Goal: Task Accomplishment & Management: Use online tool/utility

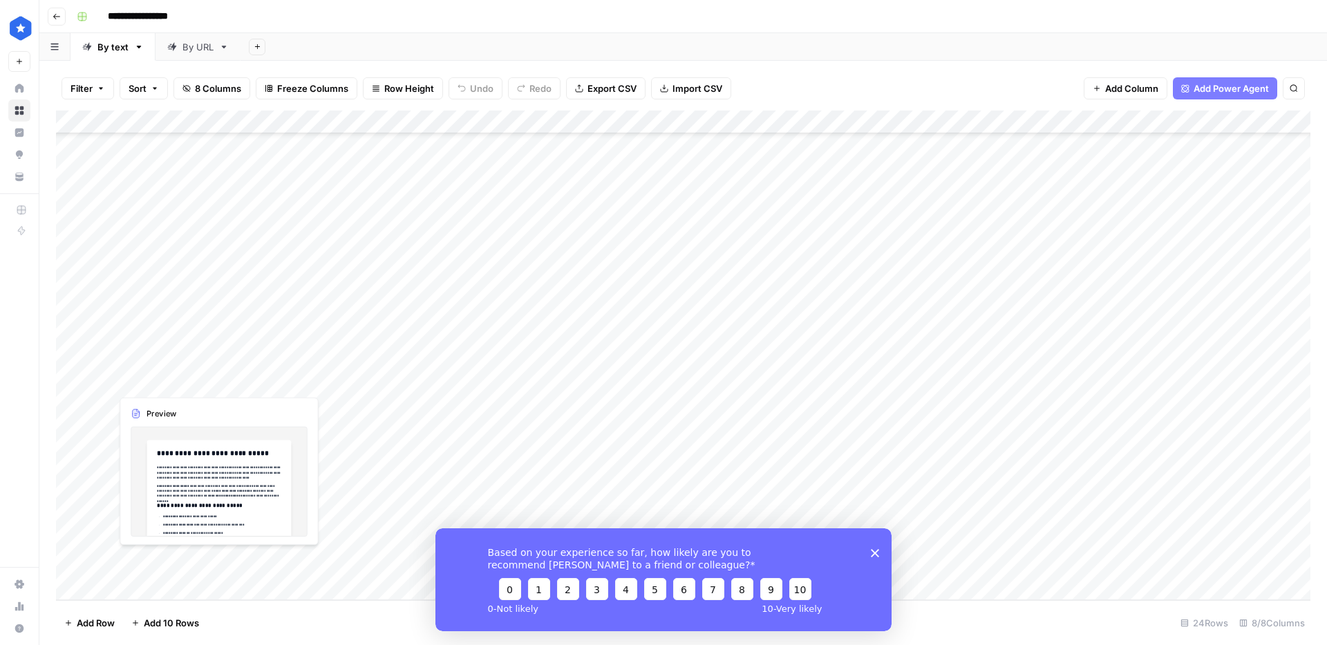
click at [134, 573] on div "Add Column" at bounding box center [683, 356] width 1254 height 490
click at [136, 581] on div "Add Column" at bounding box center [683, 356] width 1254 height 490
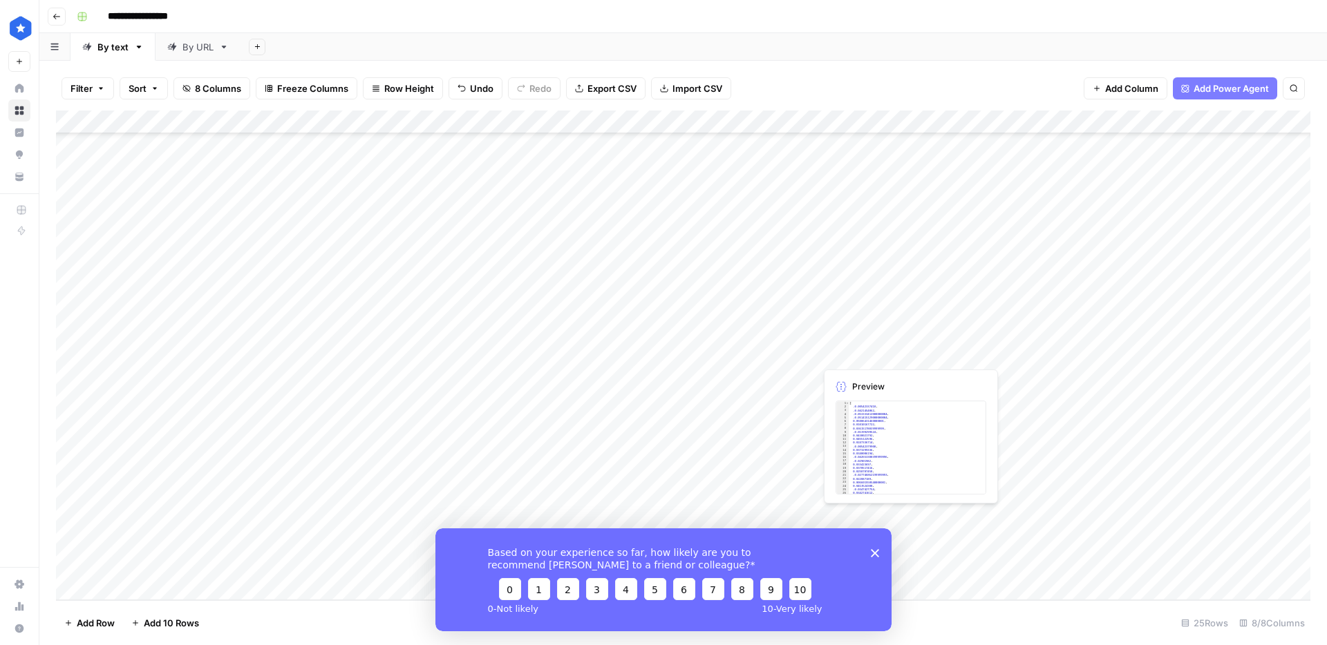
click at [873, 551] on polygon "Close survey" at bounding box center [875, 553] width 8 height 8
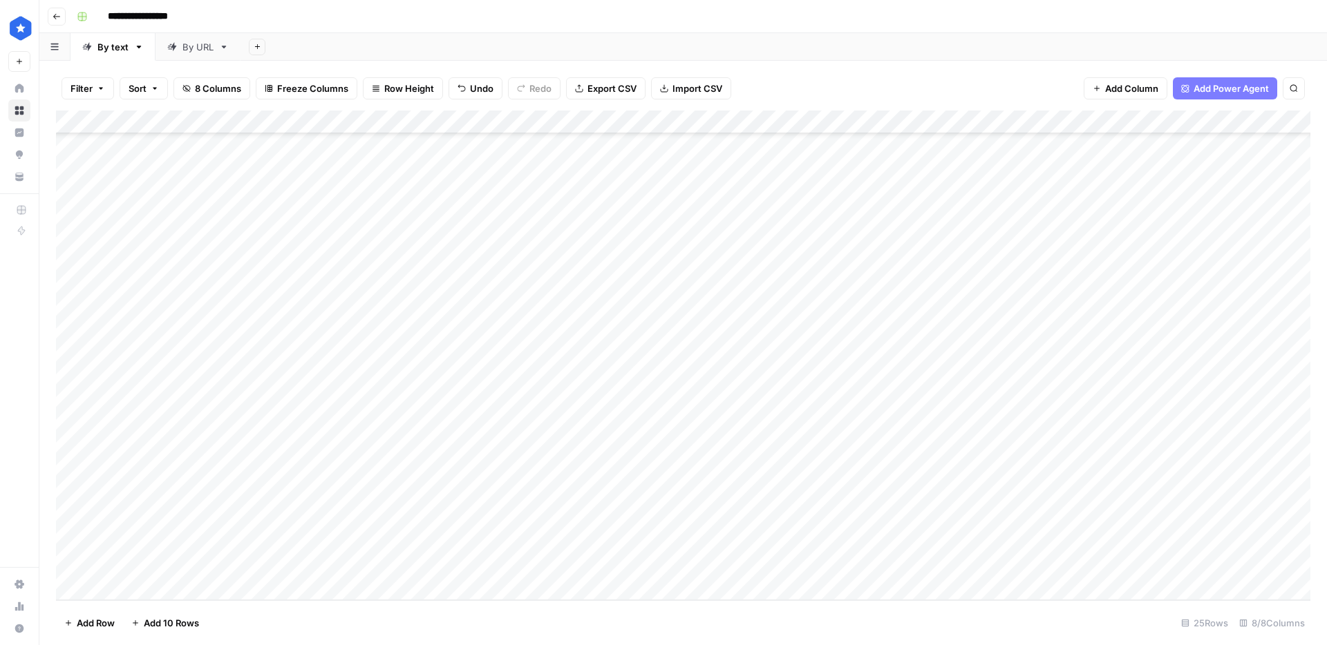
click at [209, 565] on div "Add Column" at bounding box center [683, 356] width 1254 height 490
click at [209, 565] on body "**********" at bounding box center [663, 322] width 1327 height 645
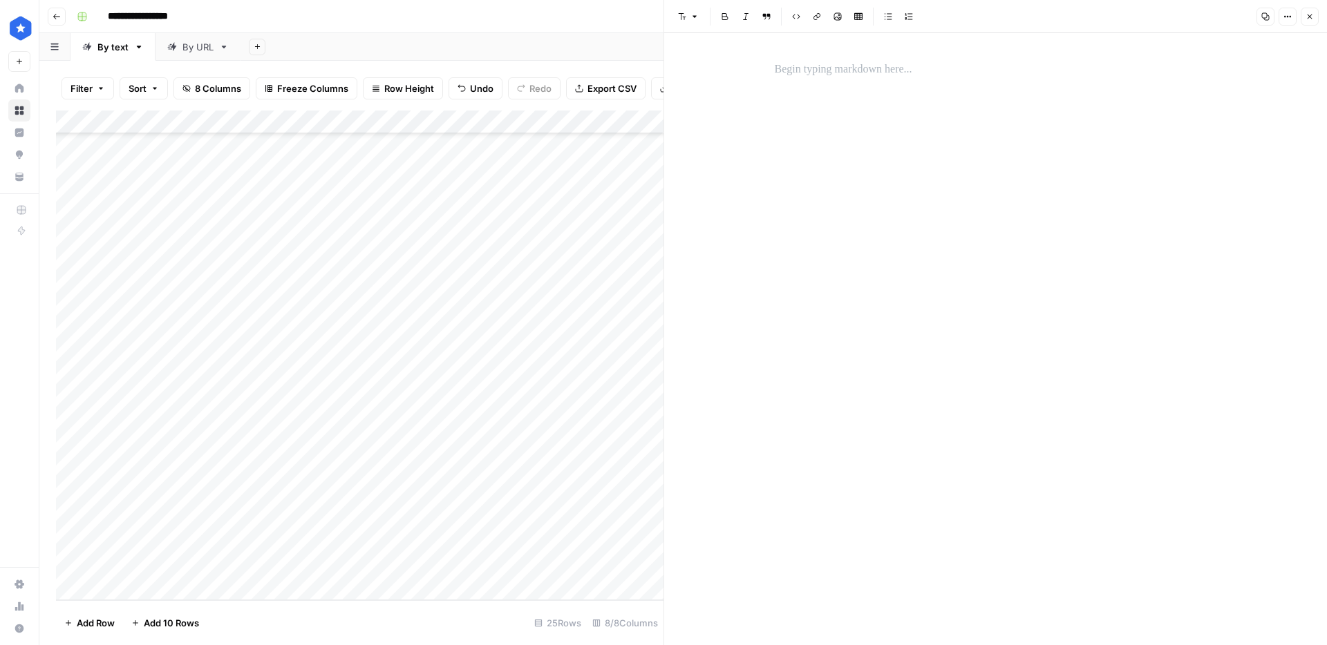
click at [813, 86] on div at bounding box center [995, 339] width 459 height 612
click at [812, 75] on p at bounding box center [996, 70] width 442 height 18
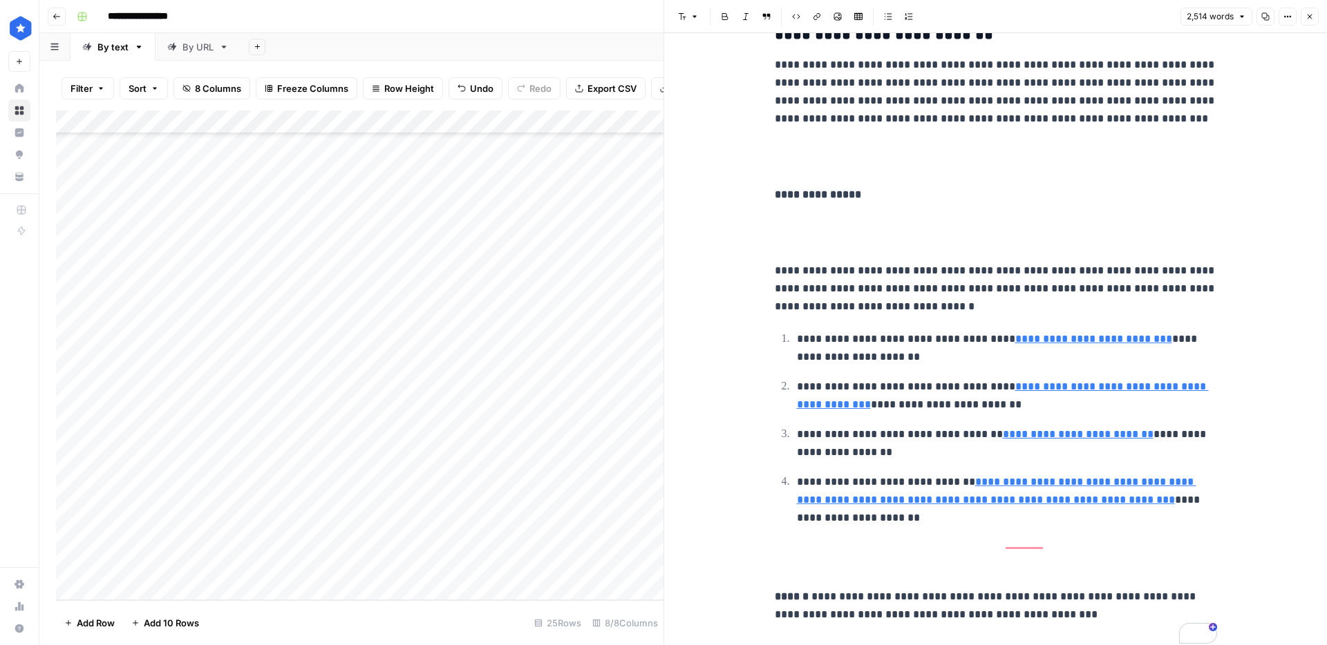
scroll to position [10644, 0]
click at [415, 578] on div "Add Column" at bounding box center [359, 356] width 607 height 490
click at [585, 568] on div "Add Column" at bounding box center [359, 356] width 607 height 490
click at [1314, 16] on button "Close" at bounding box center [1309, 17] width 18 height 18
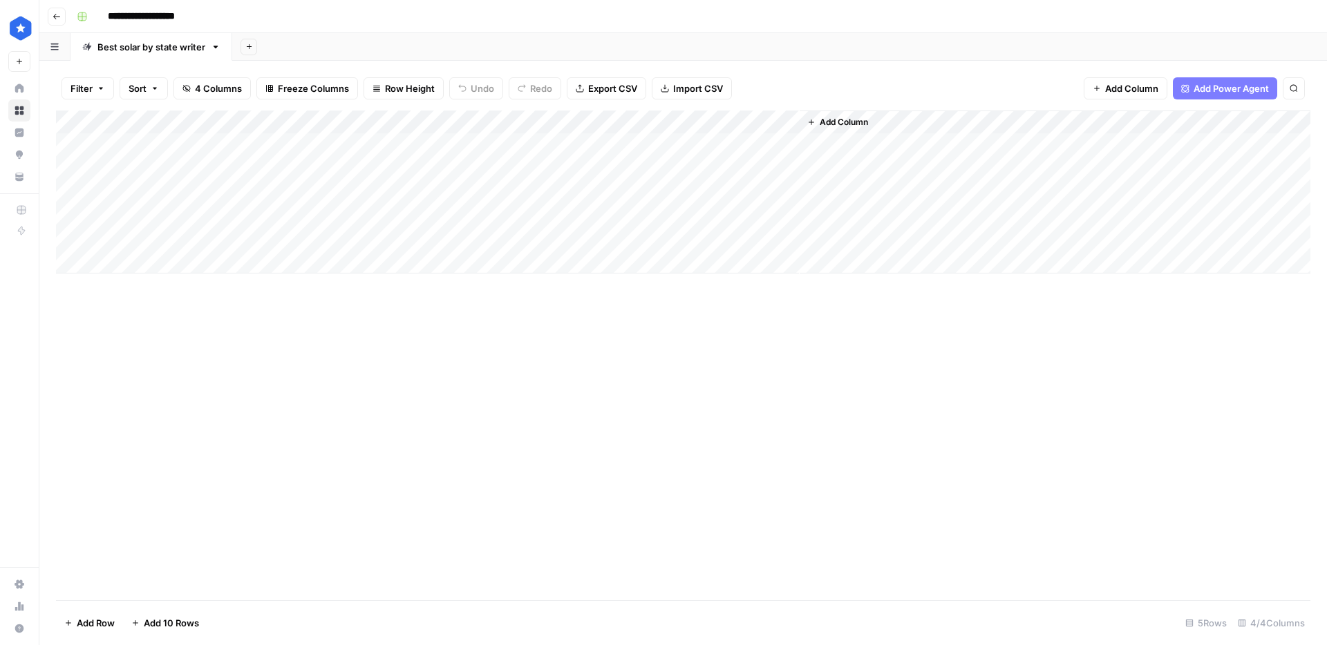
click at [488, 169] on div "Add Column" at bounding box center [683, 192] width 1254 height 163
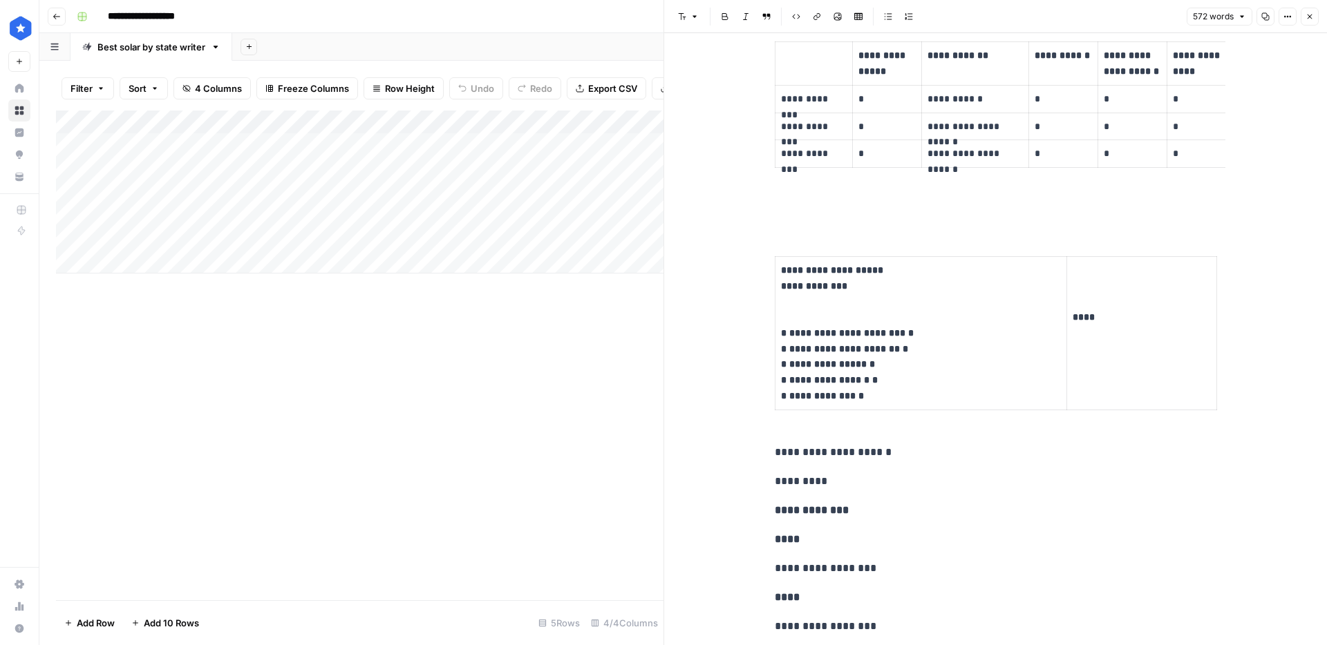
scroll to position [395, 0]
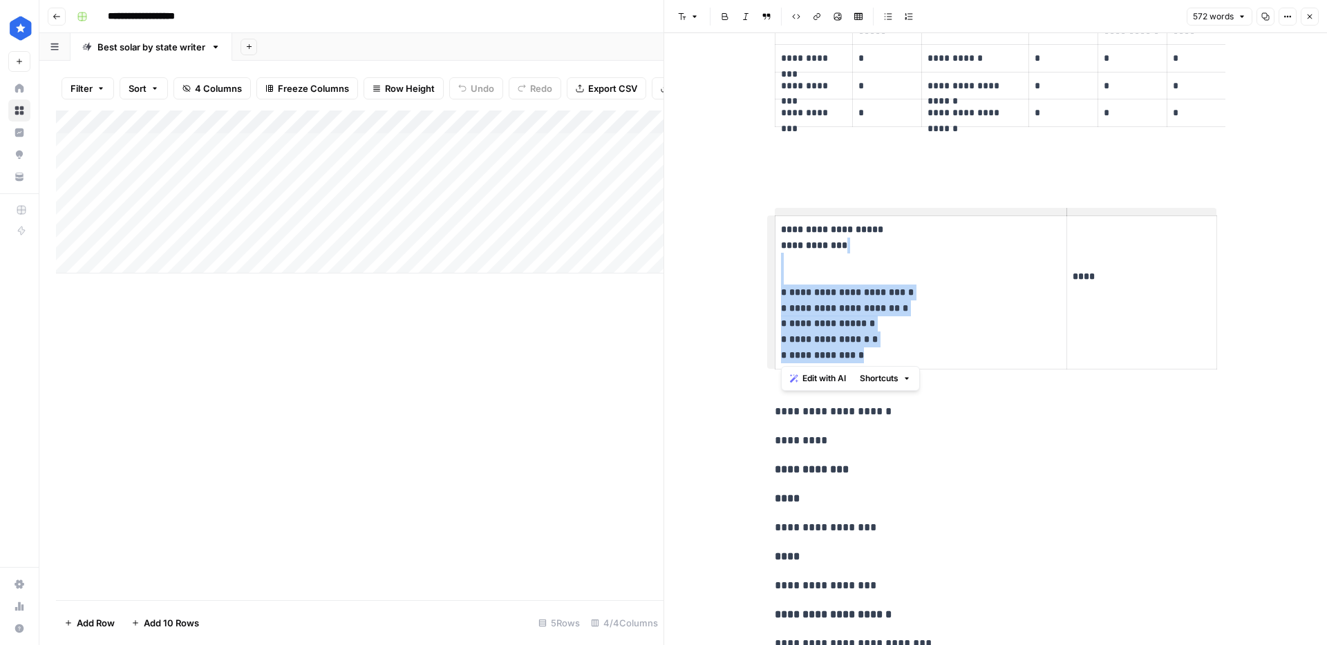
drag, startPoint x: 912, startPoint y: 364, endPoint x: 799, endPoint y: 238, distance: 169.8
click at [798, 236] on th "**********" at bounding box center [921, 292] width 292 height 153
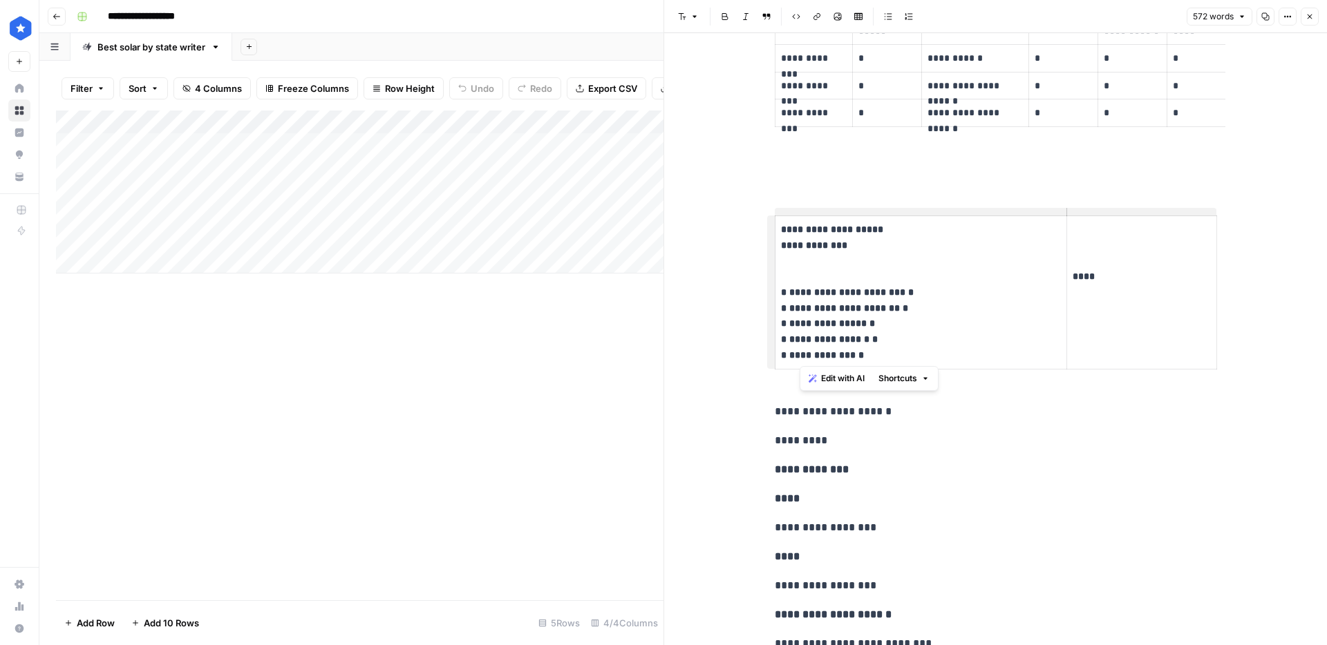
click at [907, 336] on p "**********" at bounding box center [921, 293] width 281 height 142
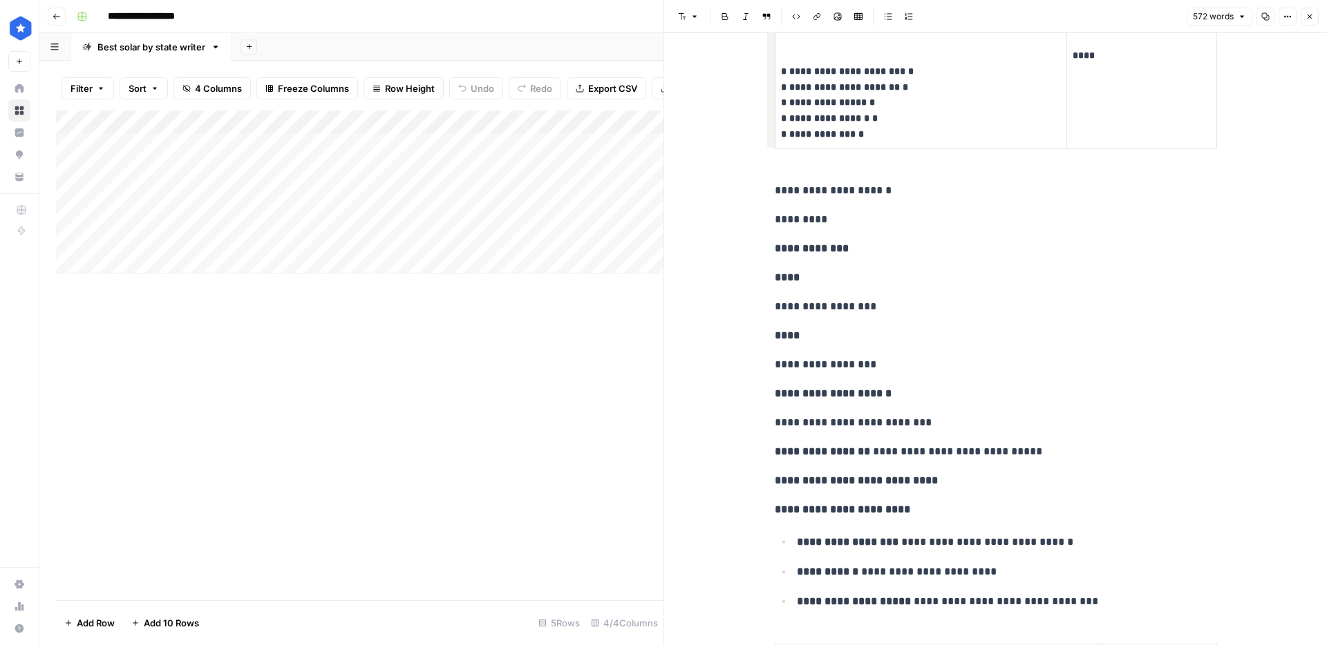
scroll to position [616, 0]
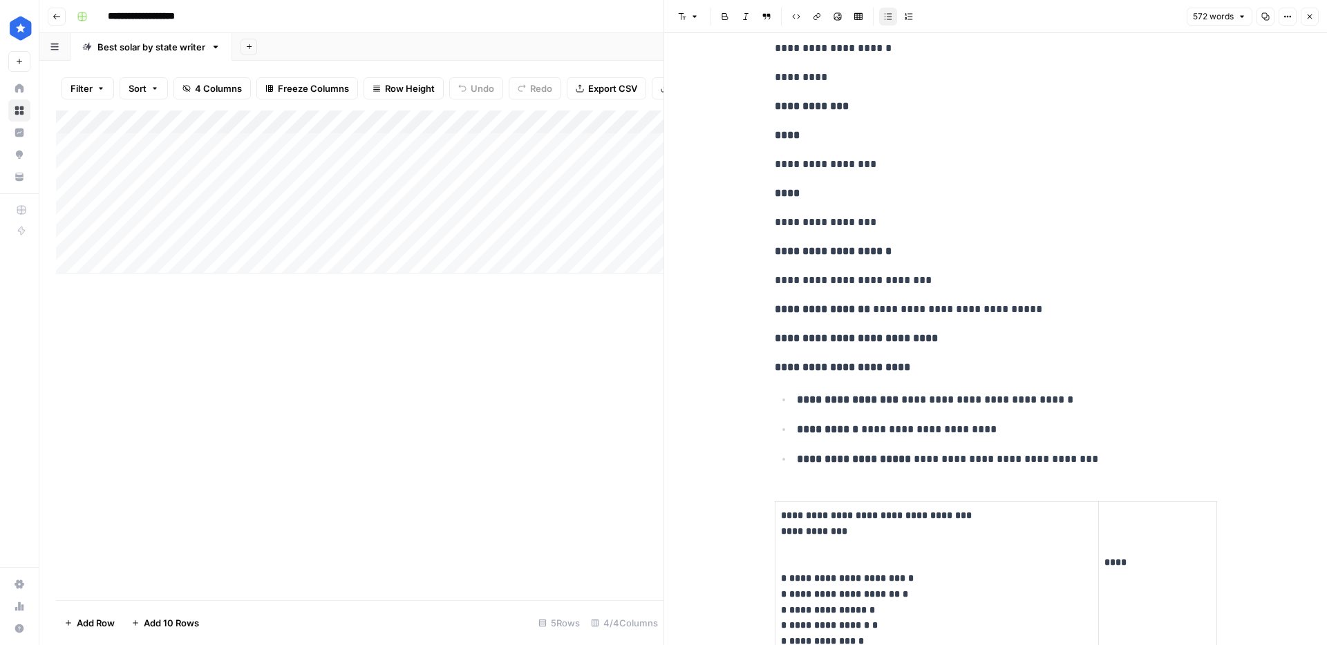
scroll to position [0, 0]
